Goal: Information Seeking & Learning: Learn about a topic

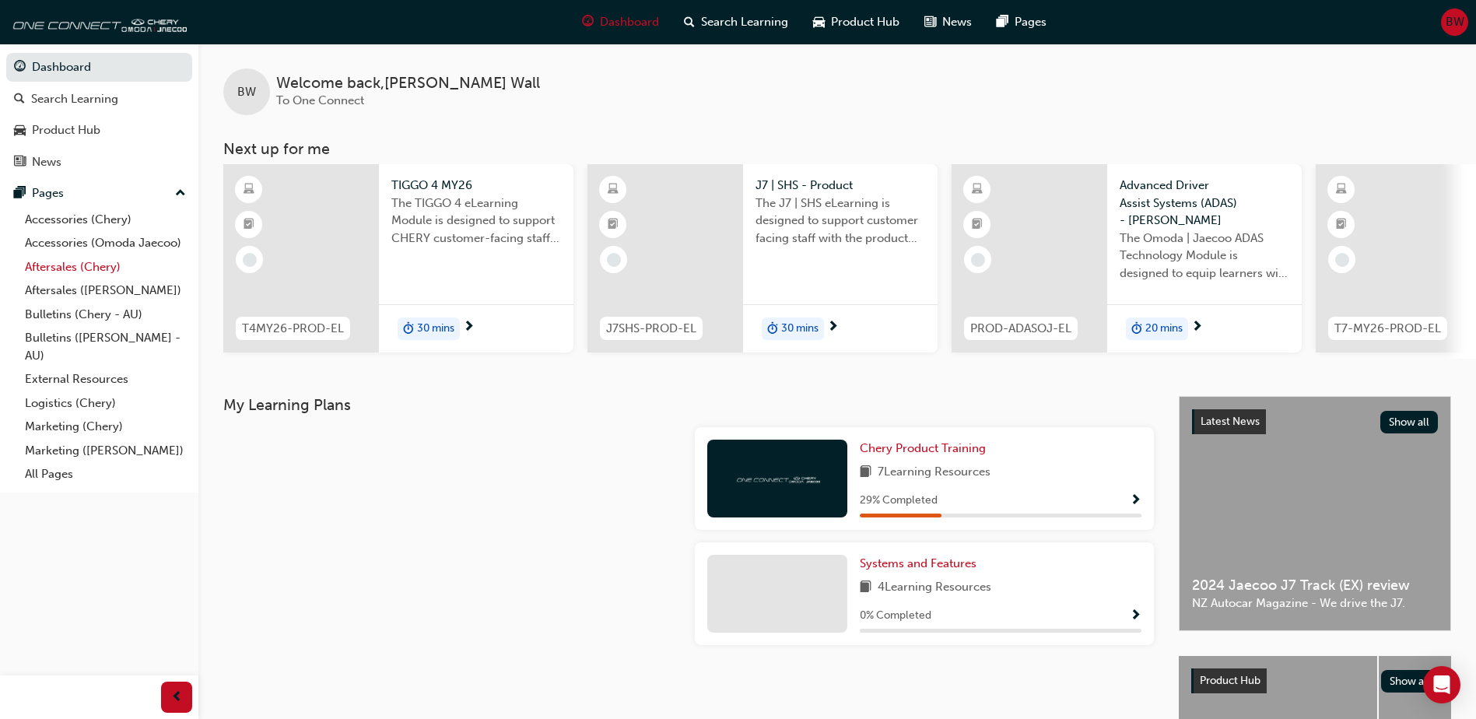
click at [85, 270] on link "Aftersales (Chery)" at bounding box center [105, 267] width 173 height 24
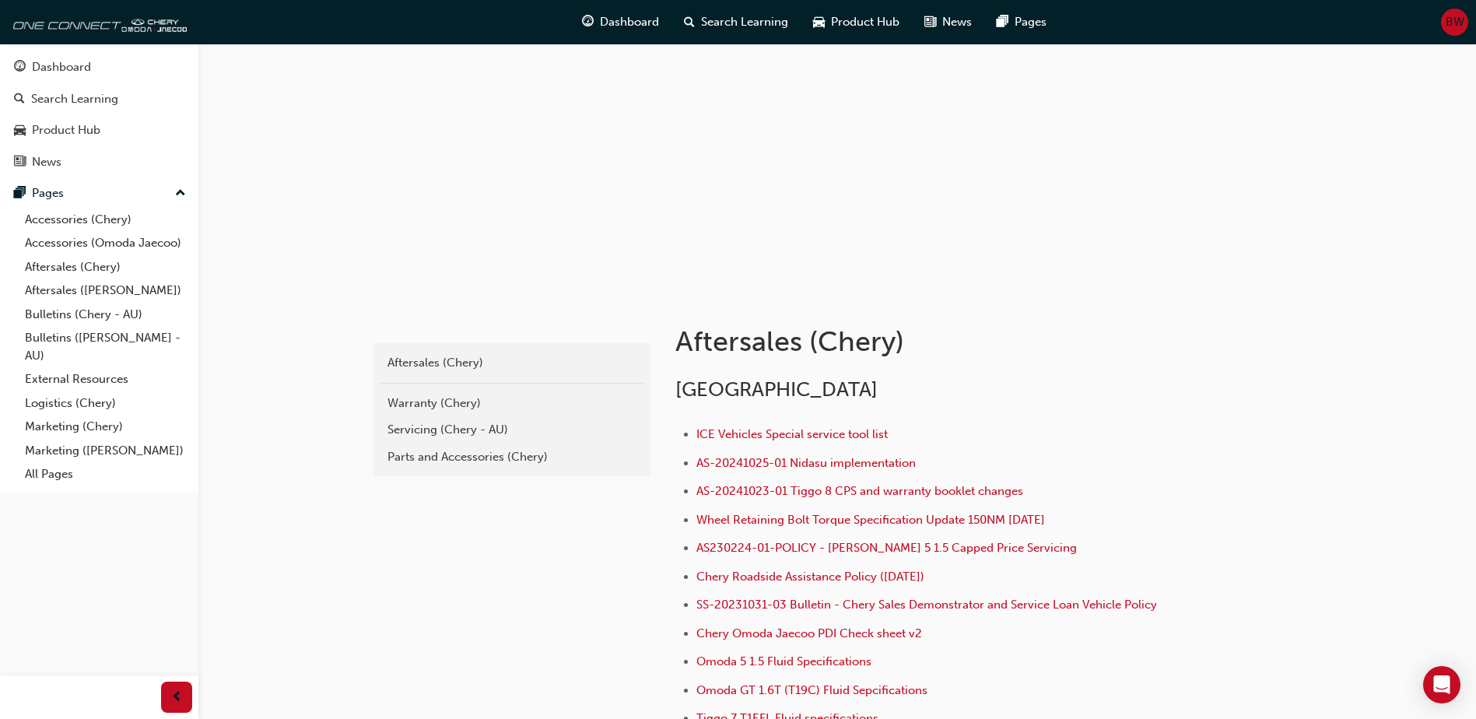
scroll to position [156, 0]
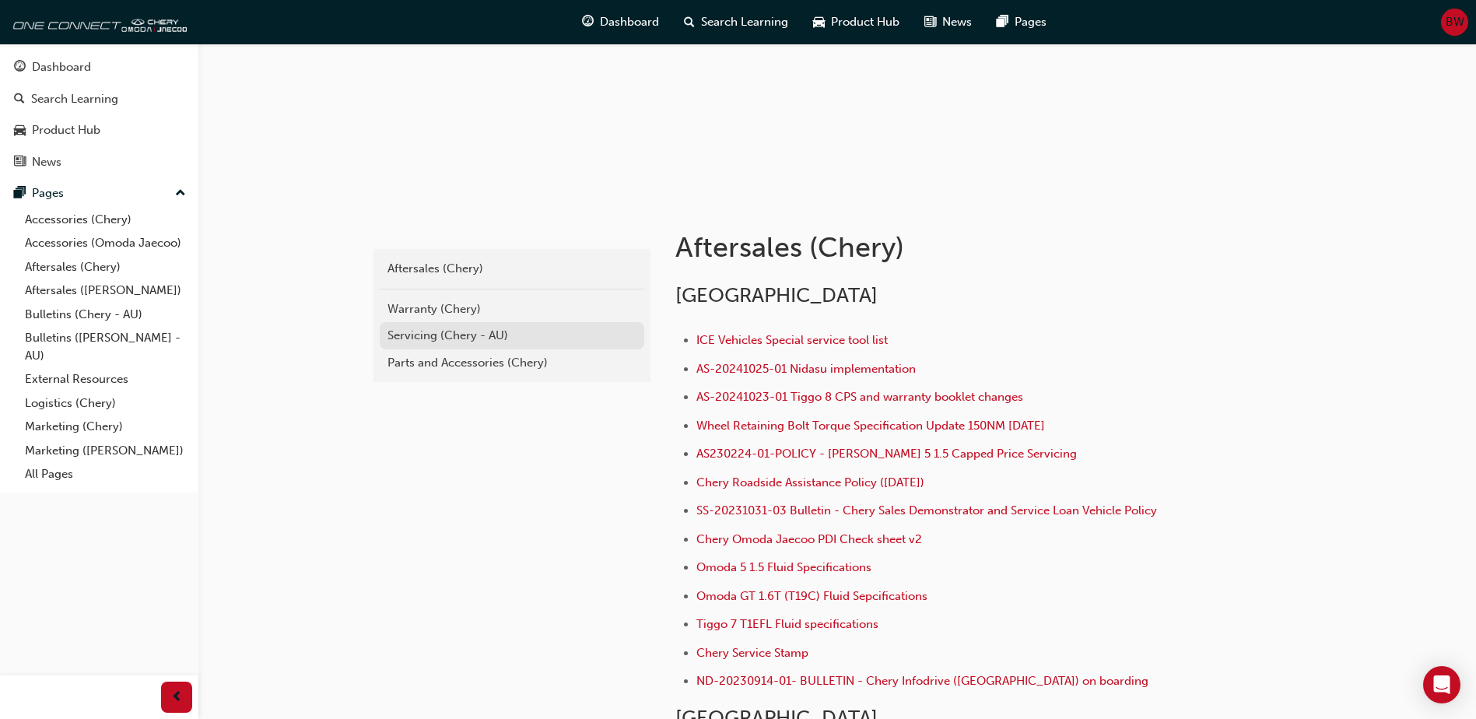
click at [412, 333] on div "Servicing (Chery - AU)" at bounding box center [511, 336] width 249 height 18
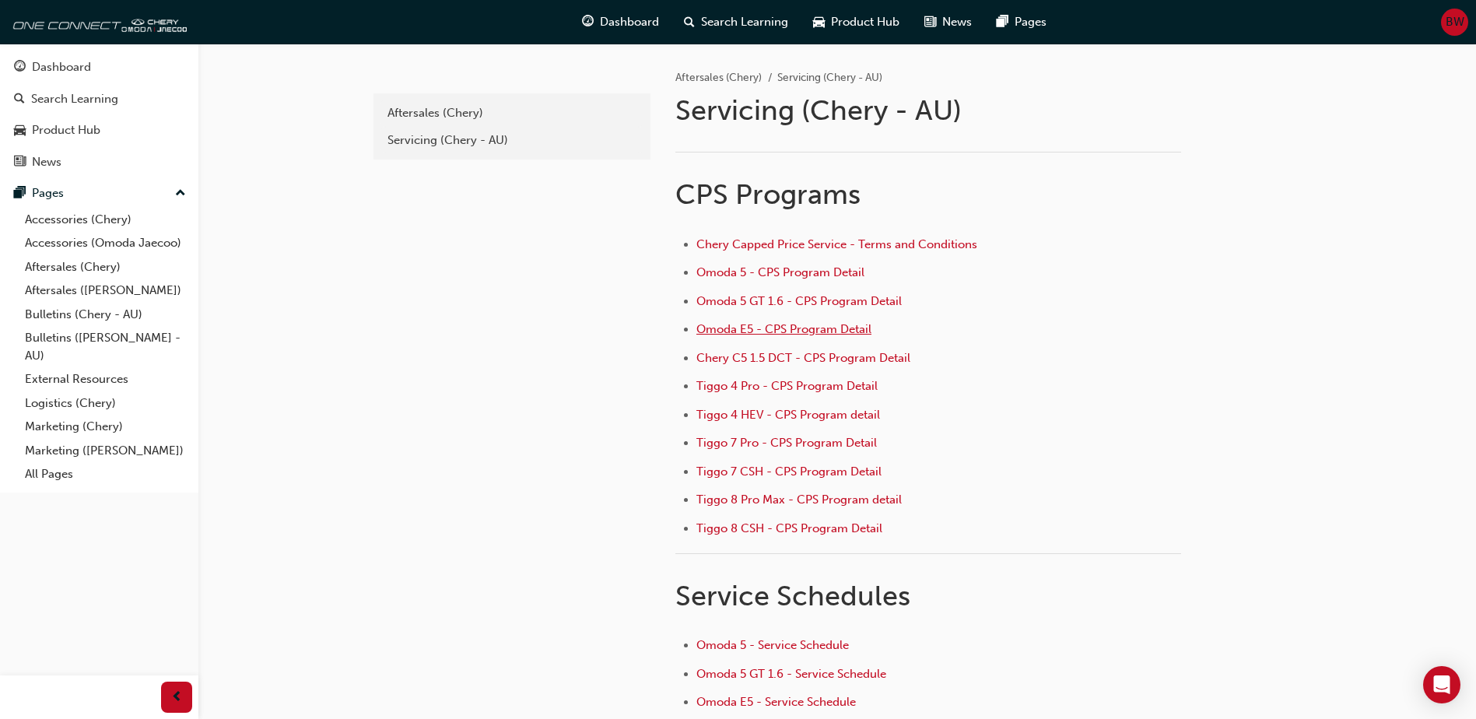
click at [747, 332] on span "Omoda E5 - CPS Program Detail" at bounding box center [783, 329] width 175 height 14
